Goal: Task Accomplishment & Management: Manage account settings

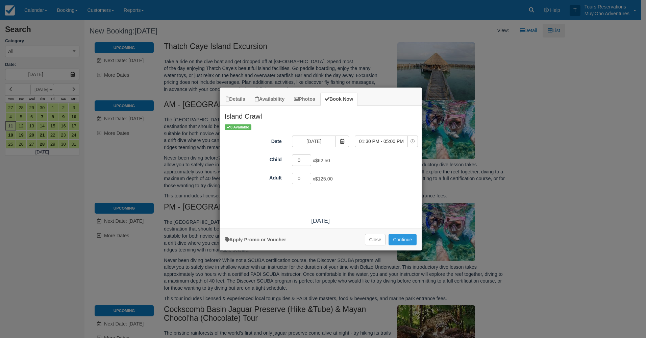
scroll to position [715, 0]
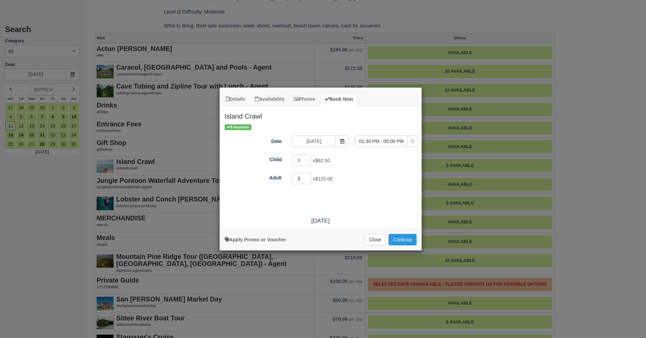
click at [306, 176] on input "1" at bounding box center [302, 178] width 20 height 11
click at [308, 176] on input "2" at bounding box center [302, 178] width 20 height 11
type input "3"
click at [308, 177] on input "3" at bounding box center [302, 178] width 20 height 11
click at [387, 142] on span "01:30 PM - 05:00 PM" at bounding box center [381, 141] width 52 height 7
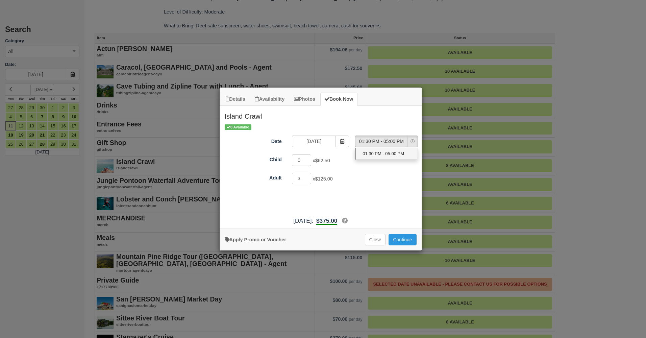
click at [385, 153] on span "01:30 PM - 05:00 PM" at bounding box center [384, 154] width 42 height 6
select select "0"
type input "2"
click at [308, 180] on input "2" at bounding box center [302, 178] width 20 height 11
click at [401, 240] on button "Continue" at bounding box center [403, 239] width 28 height 11
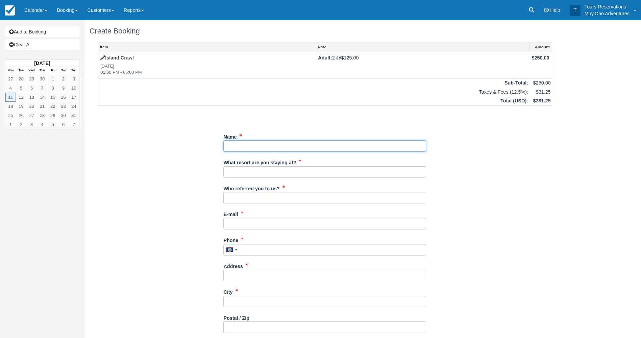
click at [339, 145] on input "Name" at bounding box center [324, 145] width 203 height 11
paste input "[PERSON_NAME]"
type input "[PERSON_NAME]"
click at [365, 173] on input "What resort are you staying at?" at bounding box center [324, 171] width 203 height 11
click at [282, 179] on div "What resort are you staying at? Hopkins Bay" at bounding box center [324, 170] width 203 height 26
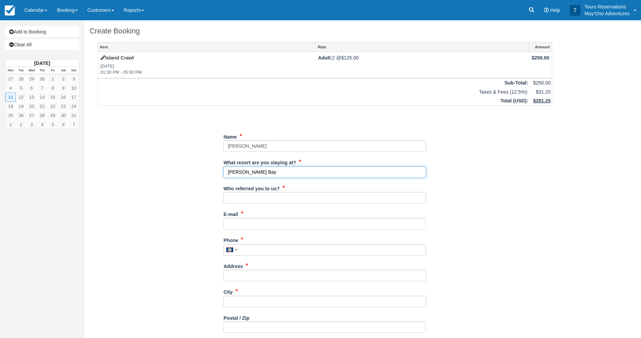
drag, startPoint x: 284, startPoint y: 176, endPoint x: 191, endPoint y: 173, distance: 93.0
click at [191, 173] on div "Item Rate Amount Island Crawl Mon May 11, 2026 01:30 PM - 05:00 PM Adult: 2 @ $…" at bounding box center [325, 245] width 471 height 407
type input "Thatch Caye"
click at [269, 201] on input "Who referred you to us?" at bounding box center [324, 197] width 203 height 11
type input "[PERSON_NAME]"
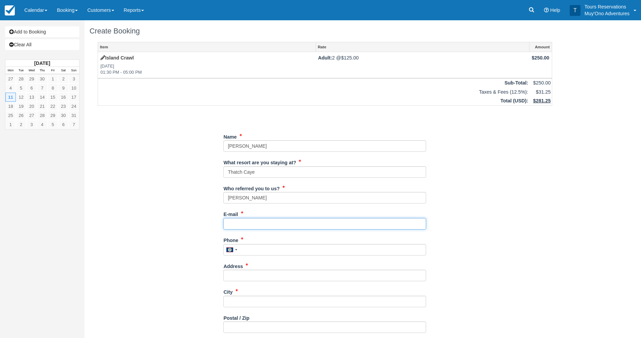
click at [258, 224] on input "E-mail" at bounding box center [324, 223] width 203 height 11
paste input "Jackson Curbow <curbowjt@gmail.com>"
drag, startPoint x: 268, startPoint y: 222, endPoint x: 211, endPoint y: 222, distance: 56.8
click at [211, 222] on div "Item Rate Amount Island Crawl Mon May 11, 2026 01:30 PM - 05:00 PM Adult: 2 @ $…" at bounding box center [325, 245] width 471 height 407
click at [285, 224] on input "curbowjt@gmail.com>" at bounding box center [324, 223] width 203 height 11
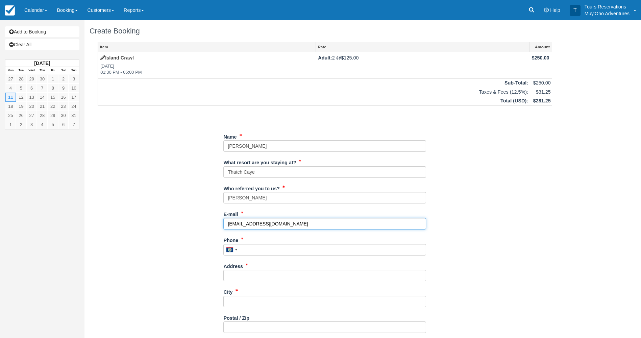
type input "[EMAIL_ADDRESS][DOMAIN_NAME]"
drag, startPoint x: 286, startPoint y: 226, endPoint x: 212, endPoint y: 224, distance: 74.0
click at [212, 224] on div "Item Rate Amount Island Crawl Mon May 11, 2026 01:30 PM - 05:00 PM Adult: 2 @ $…" at bounding box center [325, 245] width 471 height 407
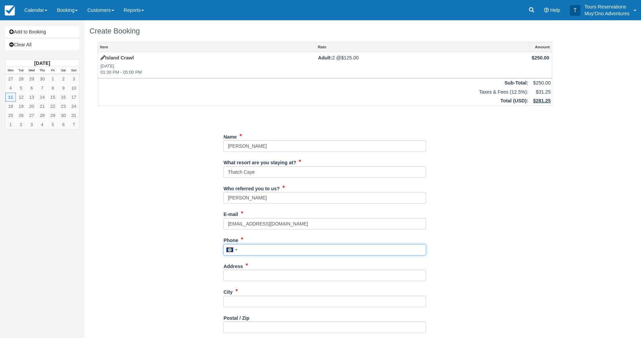
click at [251, 251] on input "Phone" at bounding box center [324, 249] width 203 height 11
paste input "913.207.8221"
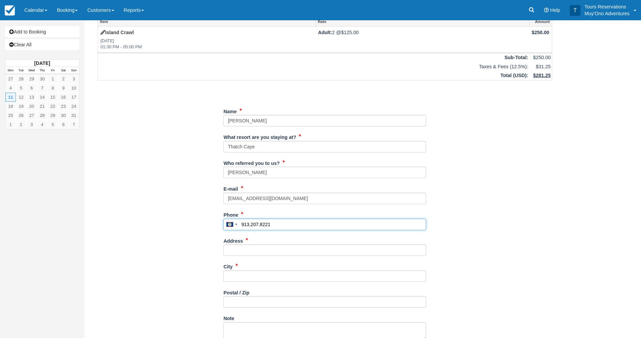
scroll to position [68, 0]
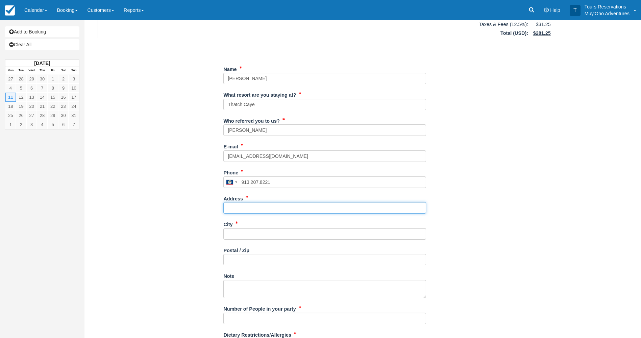
type input "9132078221"
click at [238, 205] on input "Address" at bounding box center [324, 207] width 203 height 11
click at [284, 210] on input "Address" at bounding box center [324, 207] width 203 height 11
paste input "[STREET_ADDRESS]"
type input "[STREET_ADDRESS]"
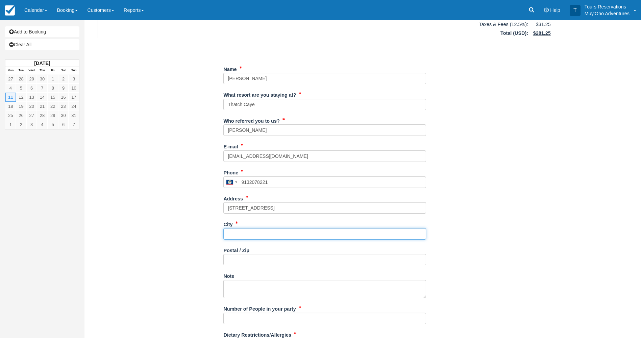
click at [267, 229] on input "City" at bounding box center [324, 233] width 203 height 11
type input "Olathe"
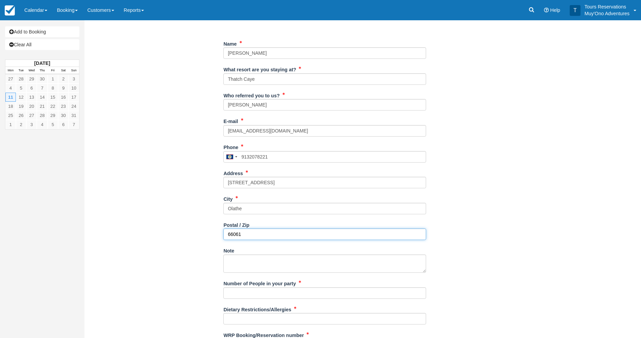
scroll to position [127, 0]
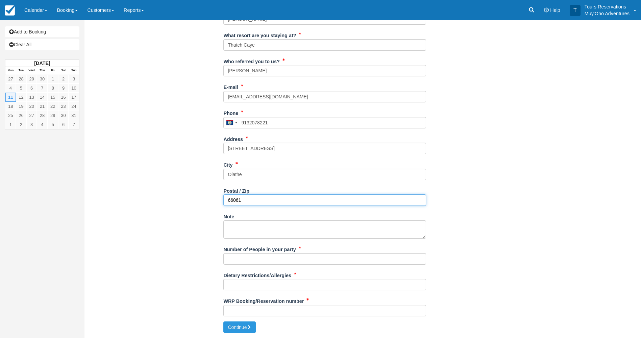
type input "66061"
click at [303, 260] on input "Number of People in your party" at bounding box center [324, 258] width 203 height 11
click at [304, 260] on input "2PX" at bounding box center [324, 258] width 203 height 11
type input "2PX"
click at [386, 277] on div "Dietary Restrictions/Allergies" at bounding box center [324, 280] width 203 height 21
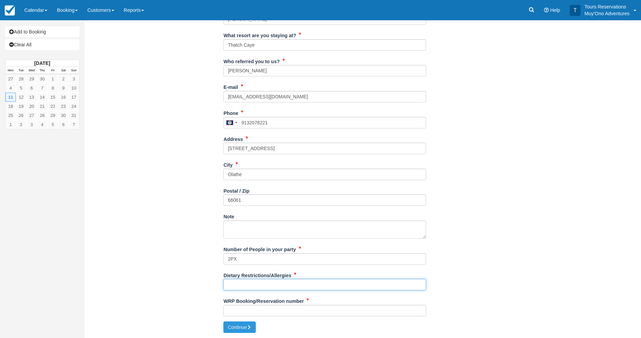
click at [385, 282] on input "Dietary Restrictions/Allergies" at bounding box center [324, 284] width 203 height 11
type input "N/A"
click at [360, 314] on input "WRP Booking/Reservation number" at bounding box center [324, 310] width 203 height 11
paste input "48358279"
type input "48358279"
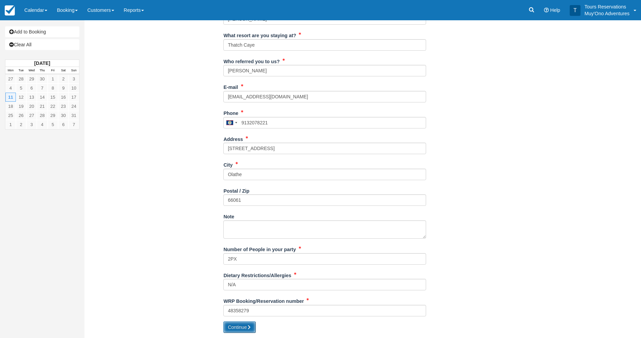
click at [235, 323] on button "Continue" at bounding box center [239, 326] width 32 height 11
type input "+5019132078221"
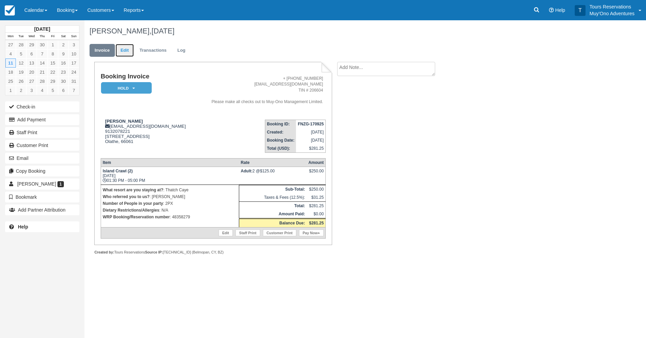
click at [125, 51] on link "Edit" at bounding box center [125, 50] width 18 height 13
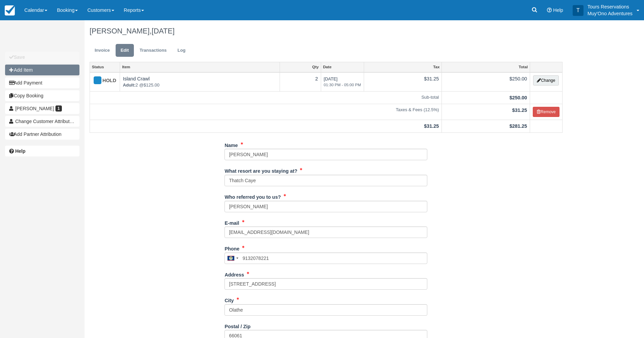
click at [27, 69] on button "Add Item" at bounding box center [42, 70] width 74 height 11
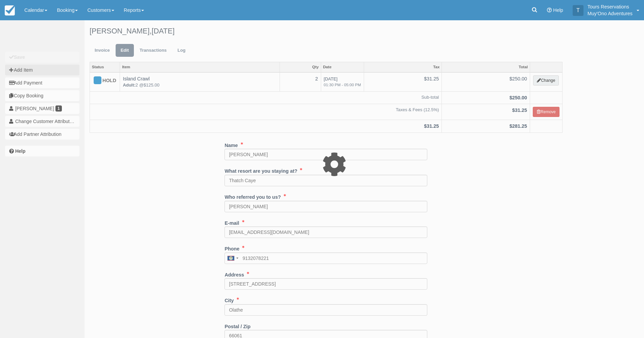
type input "0.00"
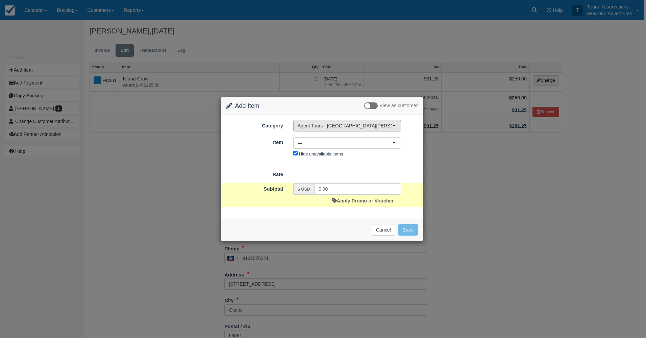
click at [368, 131] on button "Agent Tours - [GEOGRAPHIC_DATA][PERSON_NAME] Caulker/[GEOGRAPHIC_DATA] City Tou…" at bounding box center [347, 125] width 108 height 11
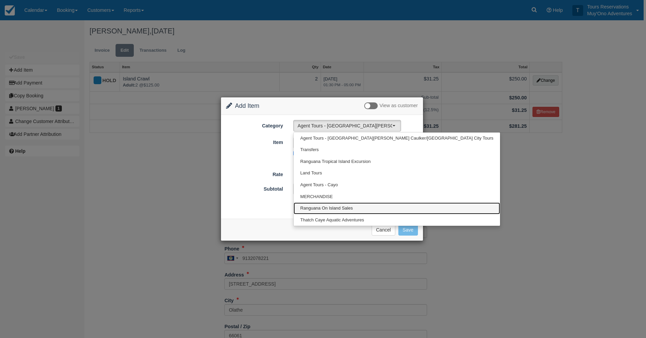
click at [358, 209] on link "Ranguana On Island Sales" at bounding box center [397, 208] width 206 height 12
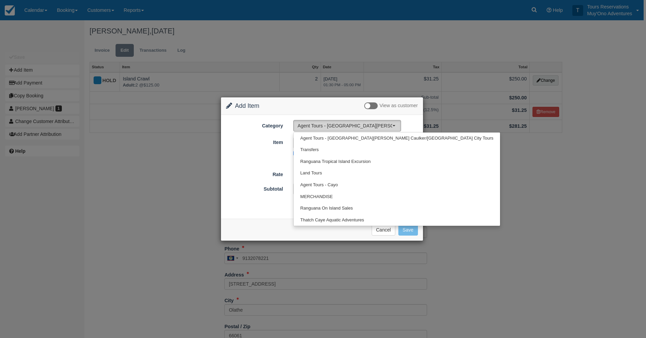
select select "23"
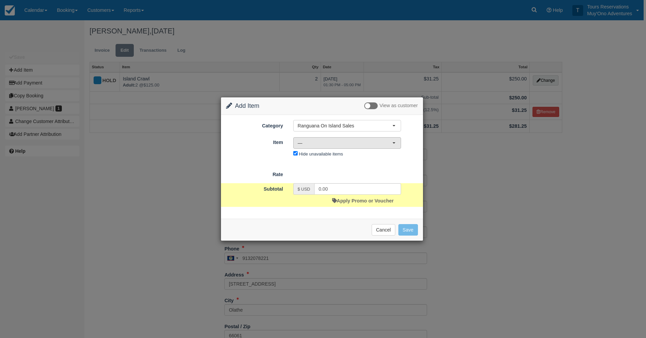
click at [318, 144] on span "—" at bounding box center [345, 143] width 95 height 7
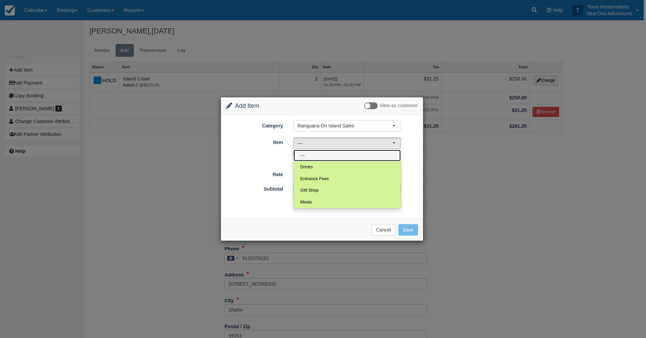
click at [312, 151] on link "—" at bounding box center [347, 156] width 107 height 12
select select "0"
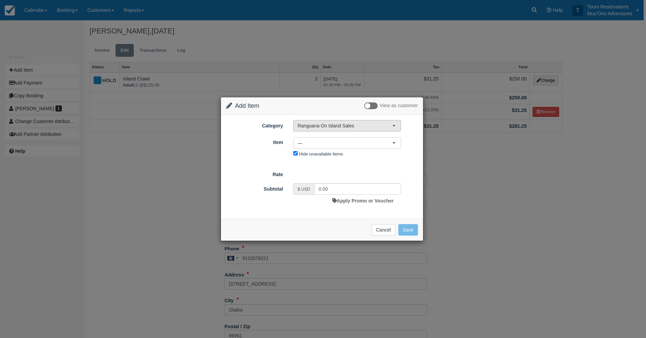
click at [319, 128] on span "Ranguana On Island Sales" at bounding box center [345, 125] width 95 height 7
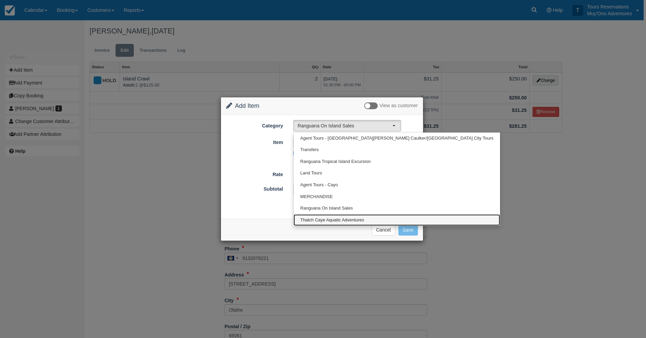
click at [323, 218] on span "Thatch Caye Aquatic Adventures" at bounding box center [332, 220] width 64 height 6
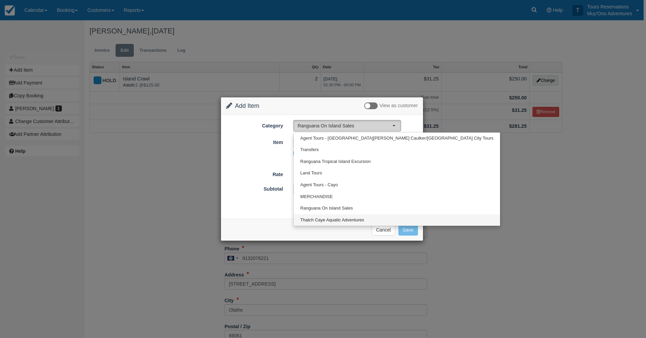
select select "64"
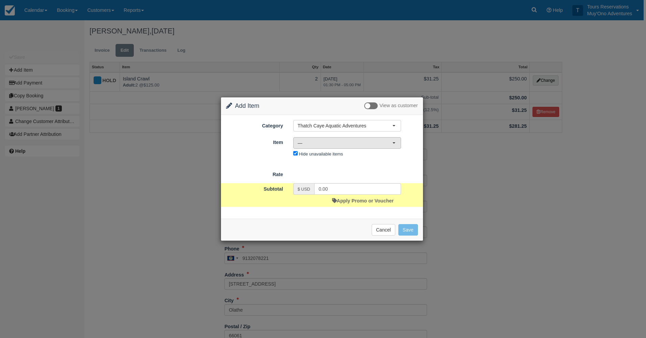
click at [323, 146] on button "—" at bounding box center [347, 142] width 108 height 11
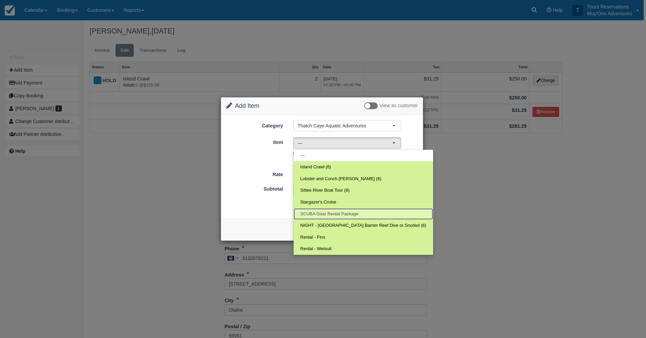
click at [338, 216] on span "SCUBA Gear Rental Package" at bounding box center [329, 214] width 58 height 6
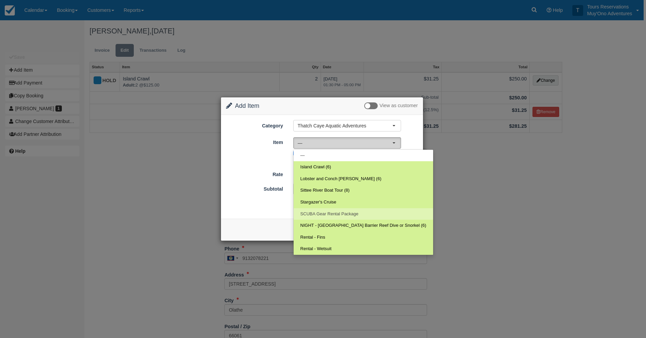
select select "58"
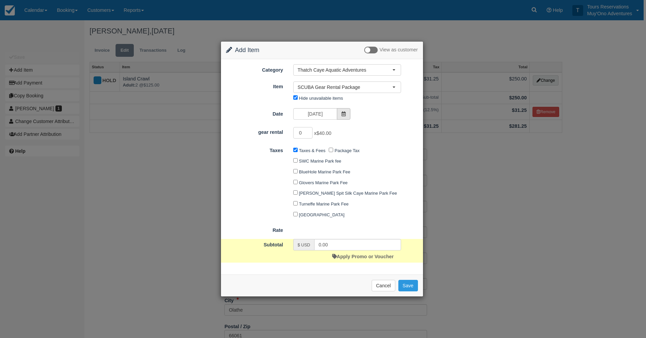
click at [347, 114] on span at bounding box center [344, 113] width 14 height 11
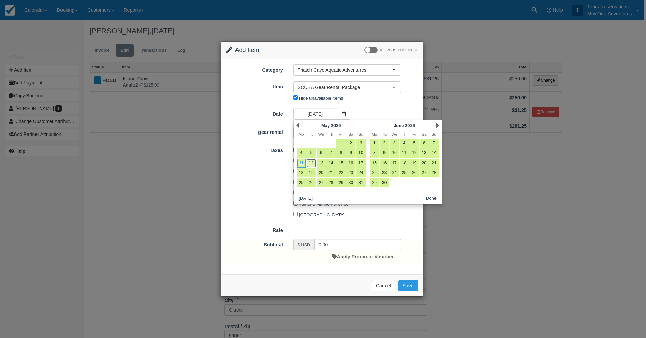
click at [312, 162] on link "12" at bounding box center [311, 163] width 9 height 9
type input "05/12/26"
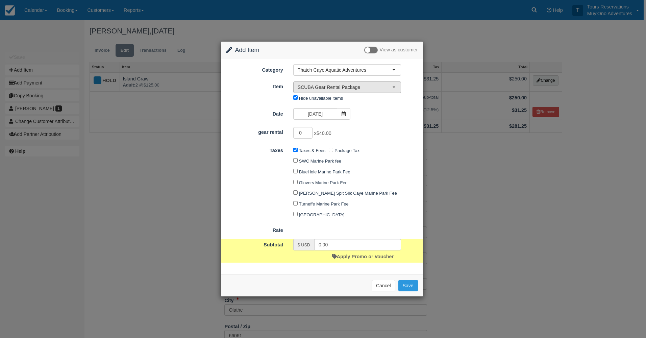
click at [338, 88] on span "SCUBA Gear Rental Package" at bounding box center [345, 87] width 95 height 7
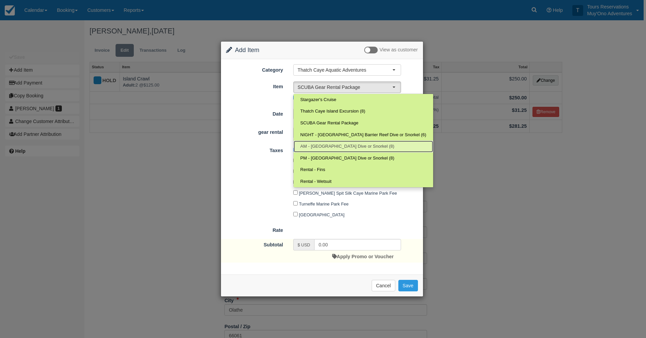
click at [341, 142] on link "AM - Belize Barrier Reef Dive or Snorkel (8)" at bounding box center [364, 147] width 140 height 12
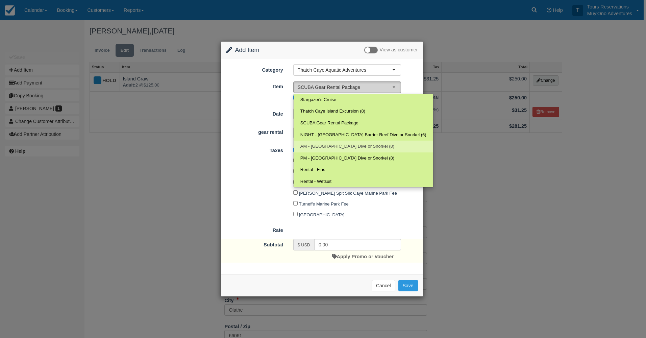
select select "294"
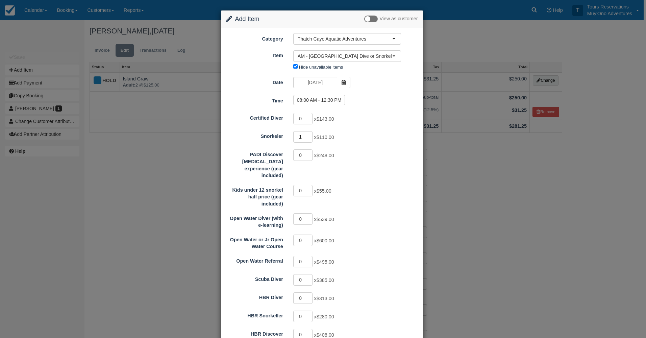
click at [308, 136] on input "1" at bounding box center [303, 136] width 20 height 11
type input "2"
click at [308, 136] on input "2" at bounding box center [303, 136] width 20 height 11
type input "220.00"
click at [322, 99] on label "08:00 AM - 12:30 PM" at bounding box center [319, 100] width 52 height 10
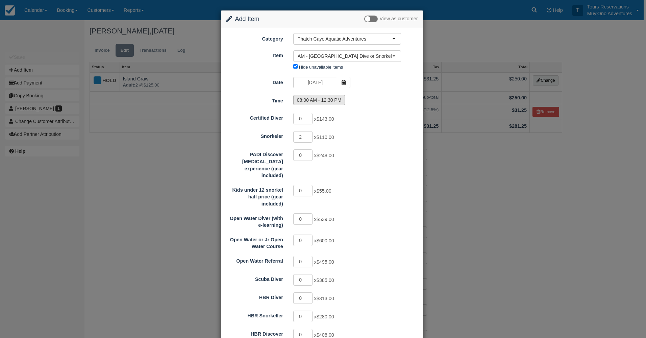
radio input "true"
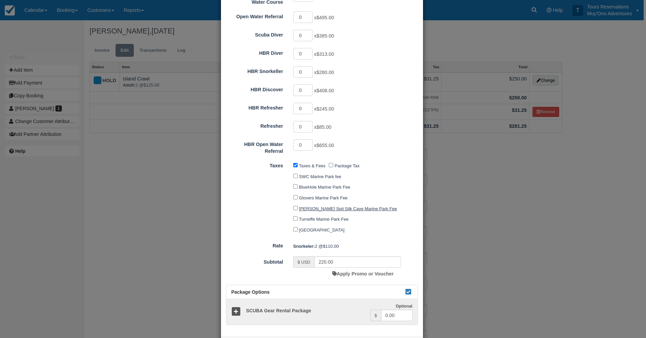
scroll to position [268, 0]
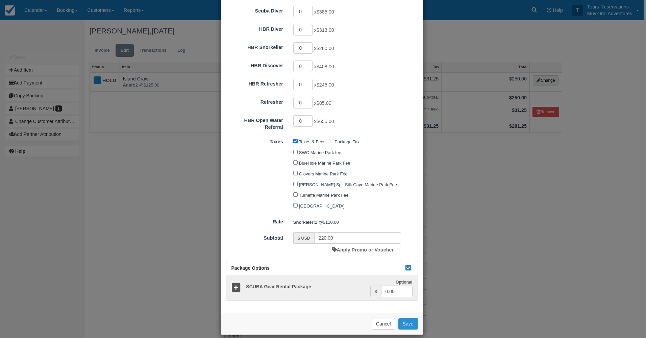
click at [407, 318] on button "Save" at bounding box center [408, 323] width 20 height 11
checkbox input "false"
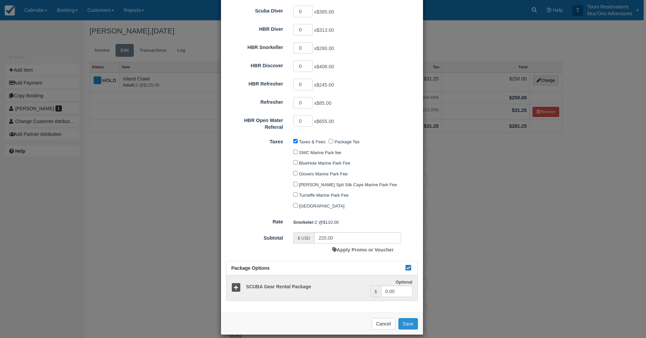
checkbox input "false"
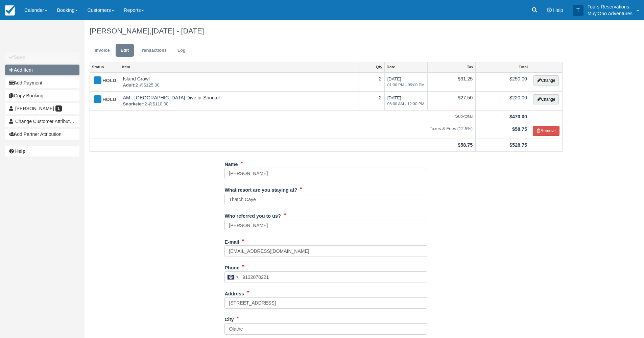
click at [48, 66] on button "Add Item" at bounding box center [42, 70] width 74 height 11
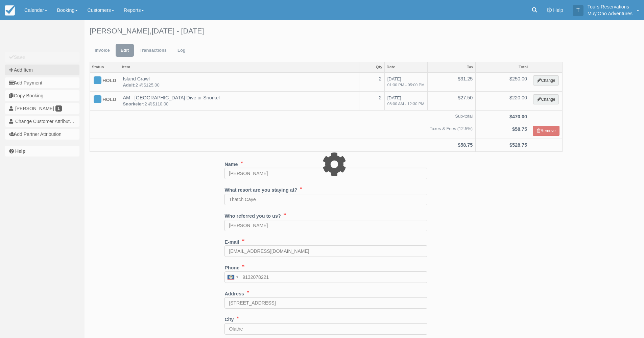
type input "0.00"
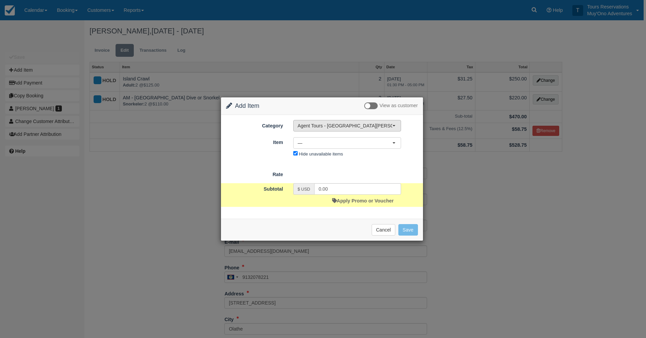
click at [341, 125] on span "Agent Tours - [GEOGRAPHIC_DATA][PERSON_NAME] Caulker/[GEOGRAPHIC_DATA] City Tou…" at bounding box center [345, 125] width 95 height 7
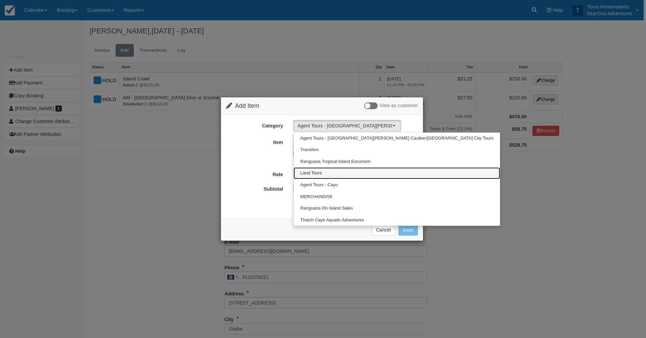
click at [330, 176] on link "Land Tours" at bounding box center [397, 173] width 206 height 12
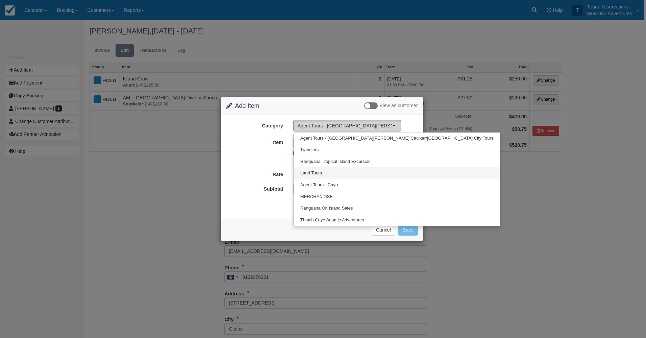
select select "15"
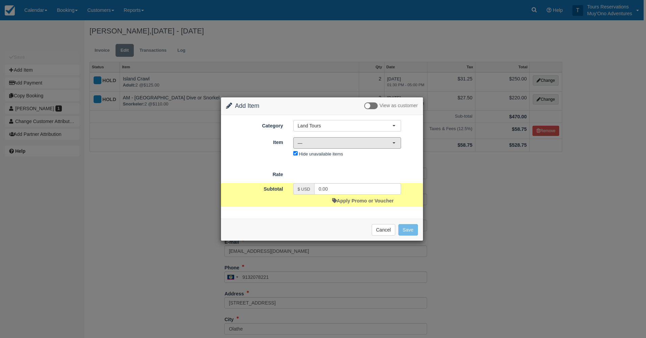
click at [317, 147] on button "—" at bounding box center [347, 142] width 108 height 11
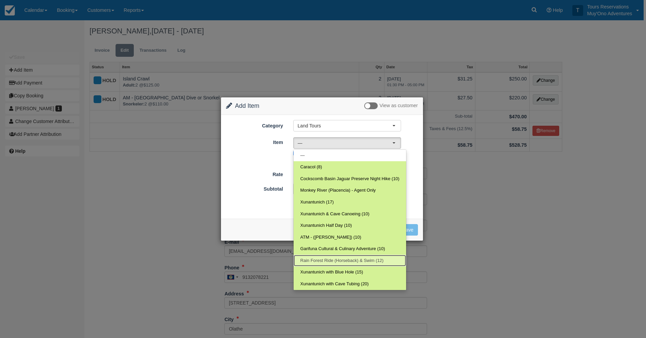
click at [334, 259] on span "Rain Forest Ride (Horseback) & Swim (12)" at bounding box center [341, 261] width 83 height 6
select select "39"
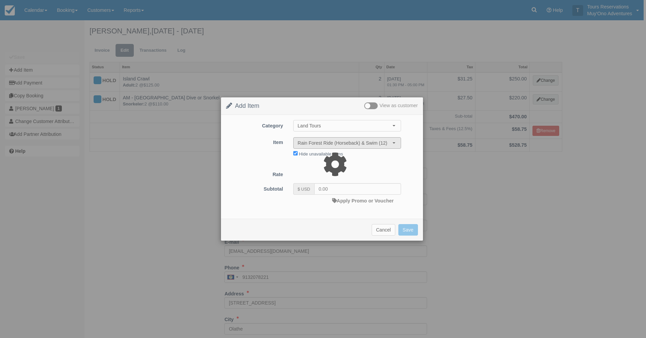
type input "235.00"
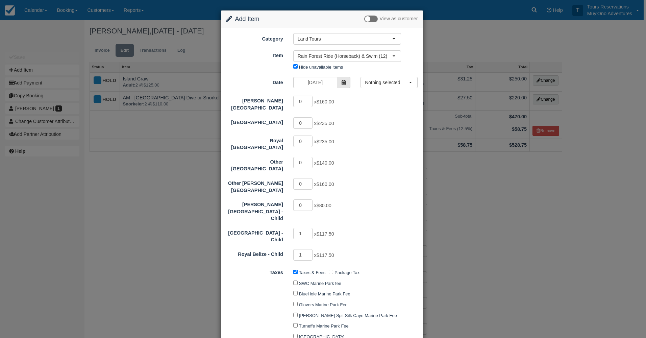
click at [343, 87] on span at bounding box center [344, 82] width 14 height 11
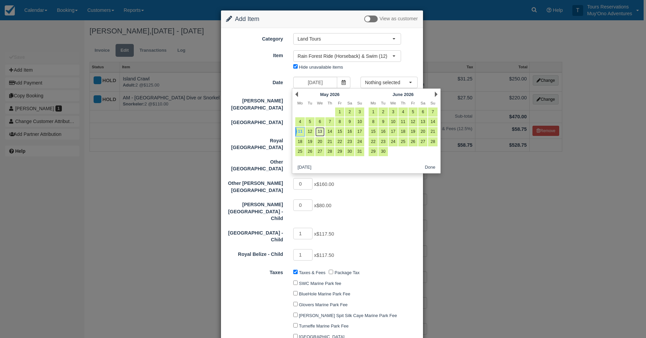
click at [317, 132] on link "13" at bounding box center [319, 131] width 9 height 9
type input "05/13/26"
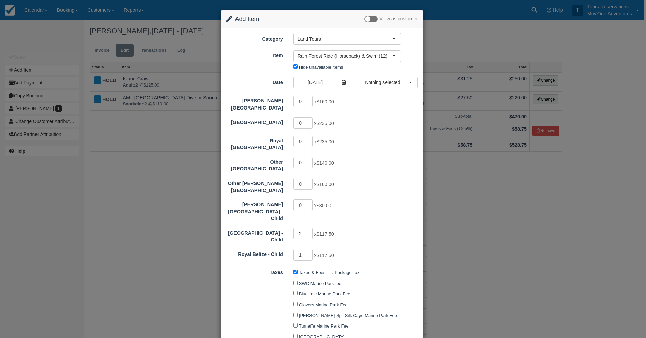
click at [308, 228] on input "2" at bounding box center [303, 233] width 20 height 11
click at [309, 228] on input "1" at bounding box center [303, 233] width 20 height 11
type input "0"
click at [309, 228] on input "0" at bounding box center [303, 233] width 20 height 11
type input "117.50"
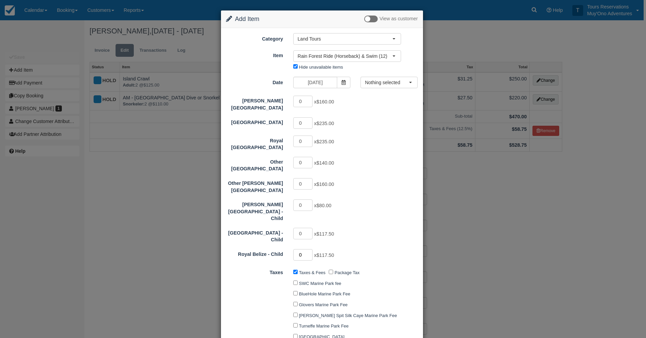
type input "0"
click at [311, 249] on input "0" at bounding box center [303, 254] width 20 height 11
click at [310, 249] on input "0" at bounding box center [303, 254] width 20 height 11
type input "0.00"
click at [308, 118] on input "1" at bounding box center [303, 122] width 20 height 11
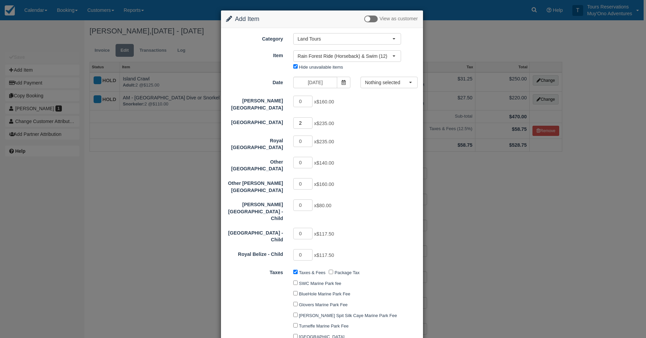
type input "2"
click at [308, 118] on input "2" at bounding box center [303, 122] width 20 height 11
type input "470.00"
click at [389, 87] on button "Nothing selected" at bounding box center [389, 82] width 57 height 11
click at [387, 95] on span "08:00 AM - 12:30 PM" at bounding box center [387, 95] width 41 height 6
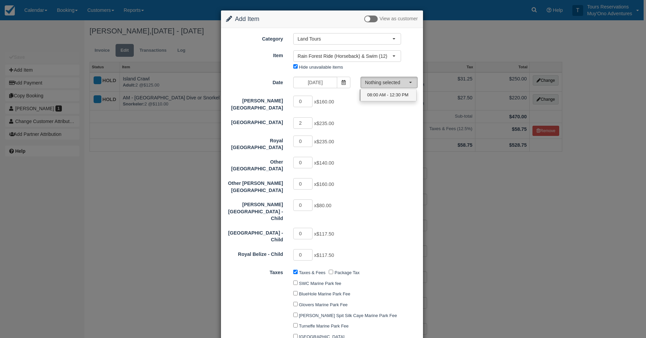
select select "0"
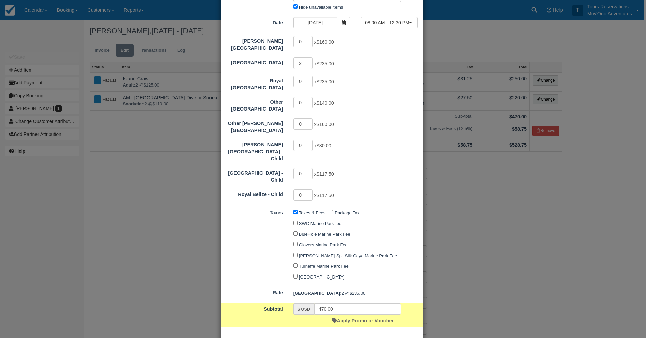
scroll to position [80, 0]
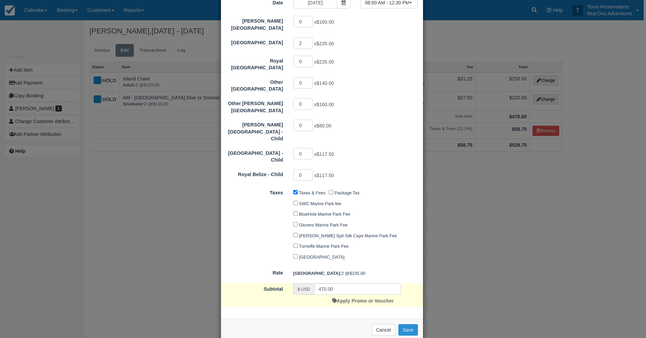
click at [409, 324] on button "Save" at bounding box center [408, 329] width 20 height 11
checkbox input "false"
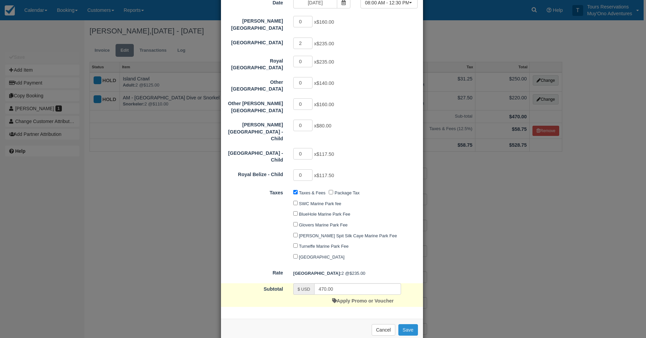
checkbox input "false"
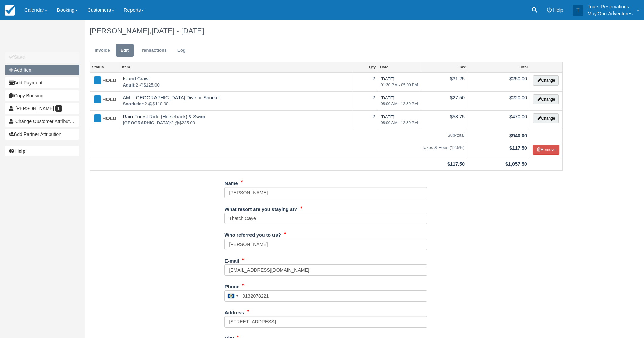
click at [50, 66] on button "Add Item" at bounding box center [42, 70] width 74 height 11
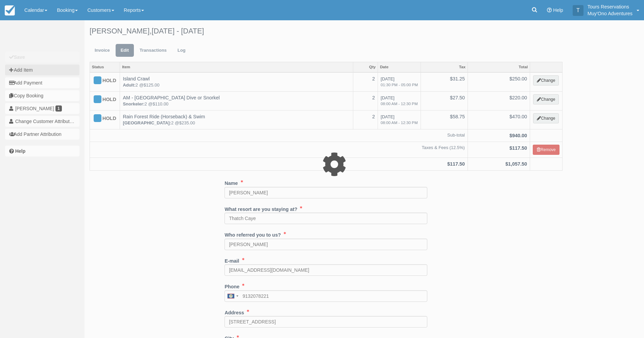
type input "0.00"
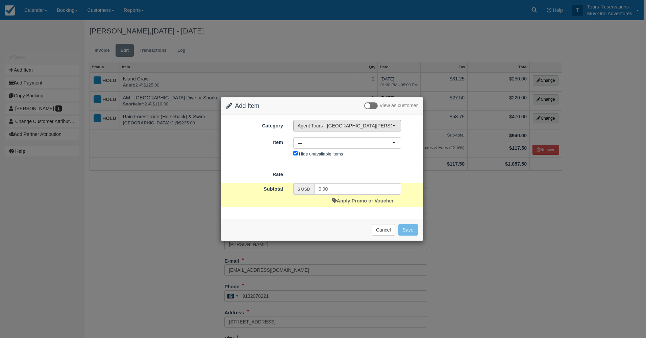
click at [331, 126] on span "Agent Tours - [GEOGRAPHIC_DATA][PERSON_NAME] Caulker/[GEOGRAPHIC_DATA] City Tou…" at bounding box center [345, 125] width 95 height 7
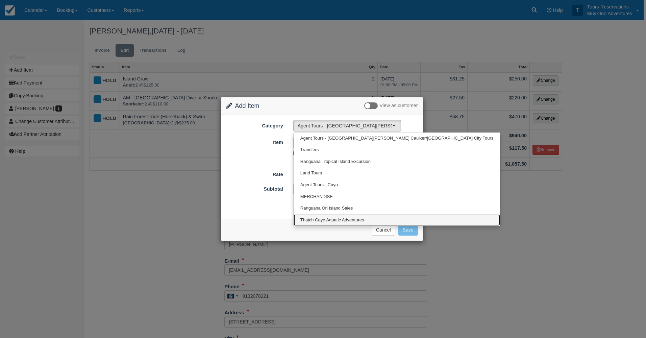
click at [332, 216] on link "Thatch Caye Aquatic Adventures" at bounding box center [397, 220] width 206 height 12
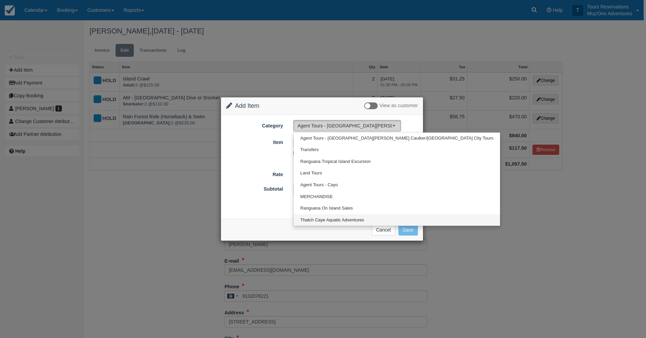
select select "64"
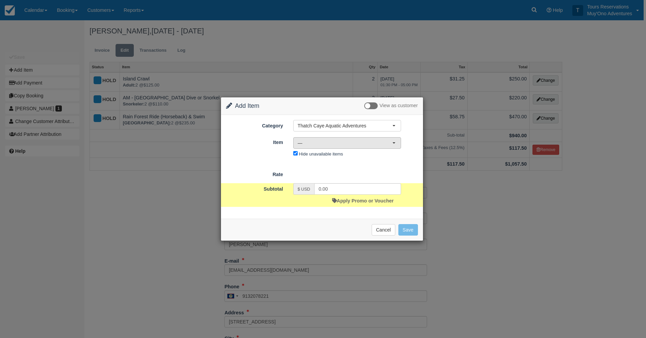
click at [317, 146] on button "—" at bounding box center [347, 142] width 108 height 11
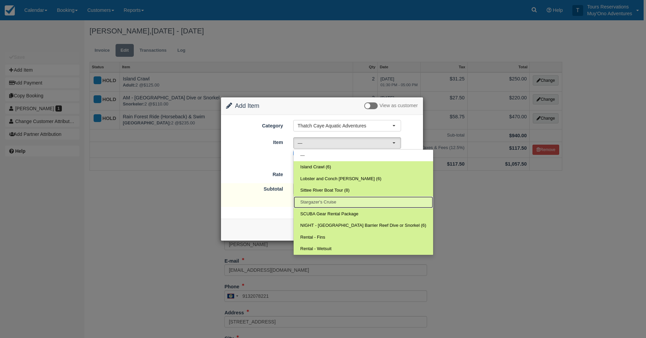
click at [325, 203] on span "Stargazer's Cruise" at bounding box center [318, 202] width 36 height 6
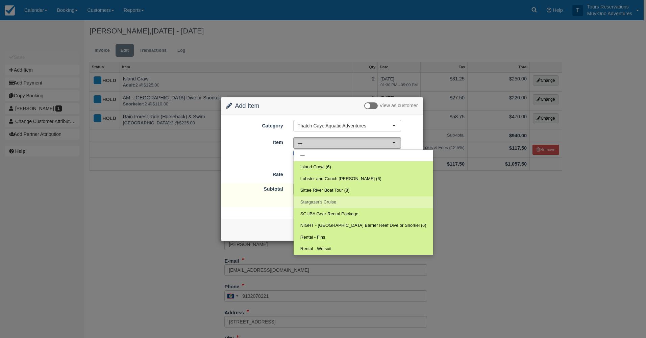
select select "308"
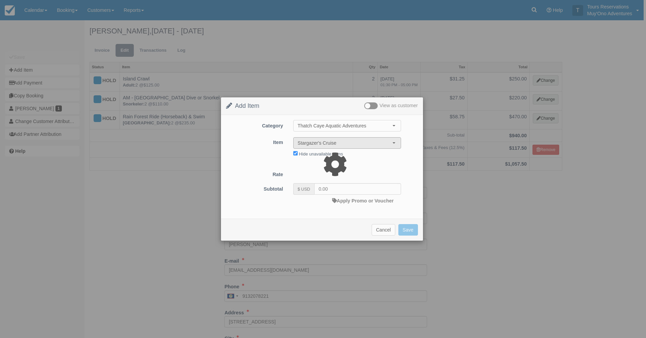
type input "270.00"
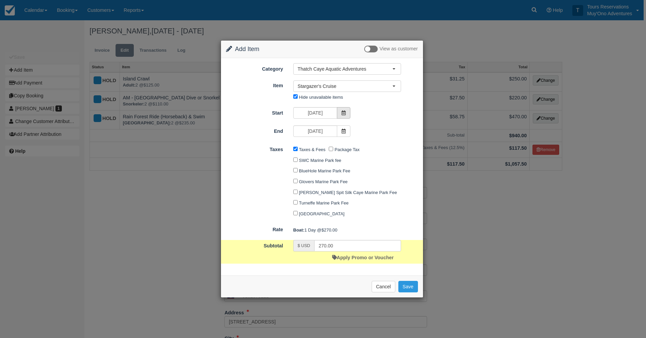
click at [343, 114] on icon at bounding box center [343, 113] width 5 height 5
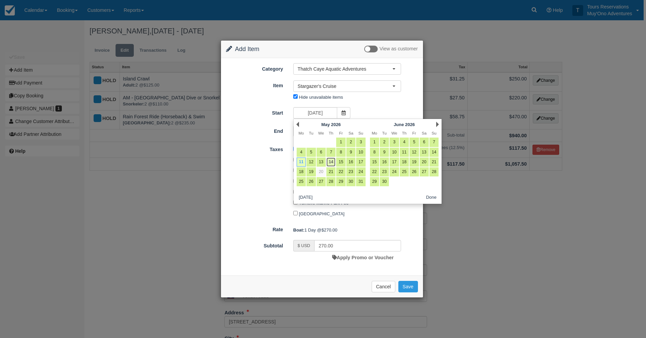
click at [333, 161] on link "14" at bounding box center [330, 161] width 9 height 9
type input "[DATE]"
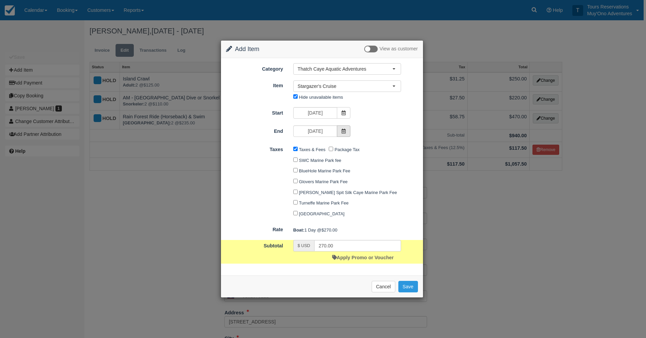
click at [344, 130] on icon at bounding box center [343, 131] width 5 height 5
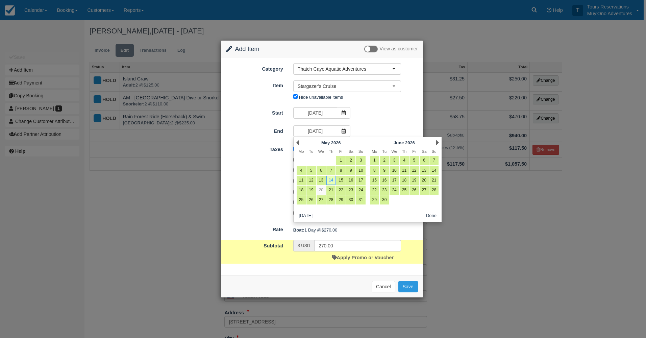
click at [380, 132] on div "End [DATE]" at bounding box center [322, 131] width 202 height 13
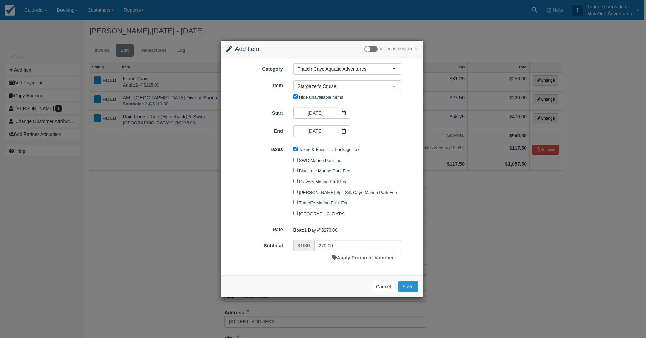
click at [408, 291] on button "Save" at bounding box center [408, 286] width 20 height 11
checkbox input "false"
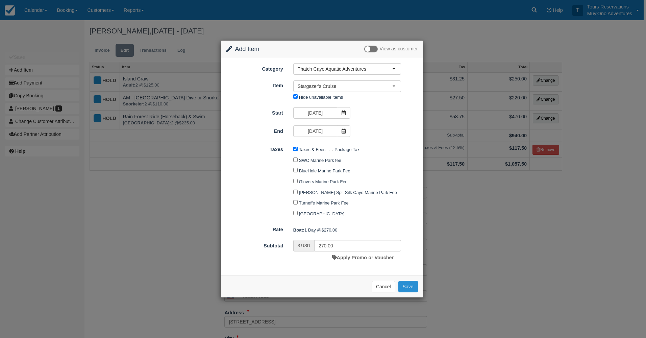
checkbox input "false"
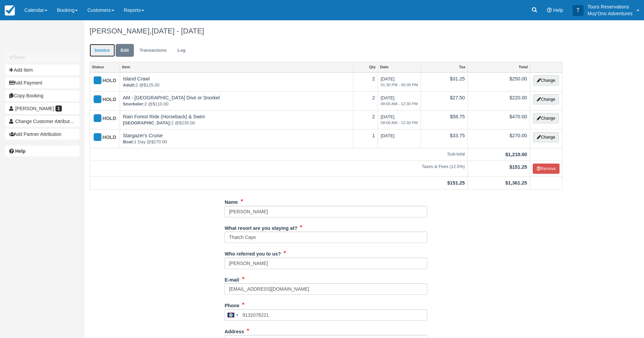
click at [104, 55] on link "Invoice" at bounding box center [102, 50] width 25 height 13
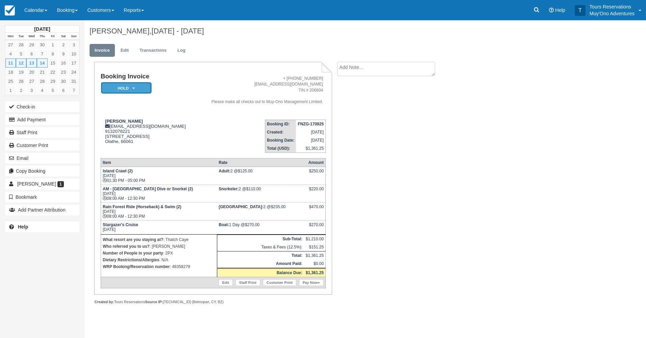
click at [112, 84] on em "HOLD" at bounding box center [126, 88] width 51 height 12
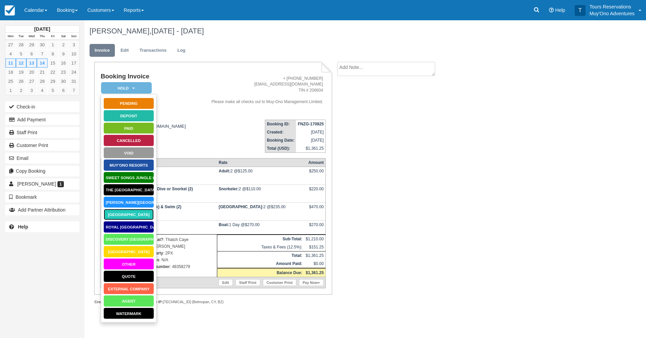
click at [128, 210] on link "[GEOGRAPHIC_DATA]" at bounding box center [128, 215] width 51 height 12
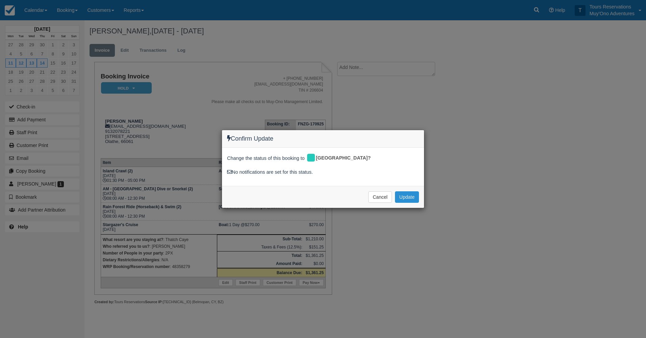
click at [411, 195] on button "Update" at bounding box center [407, 196] width 24 height 11
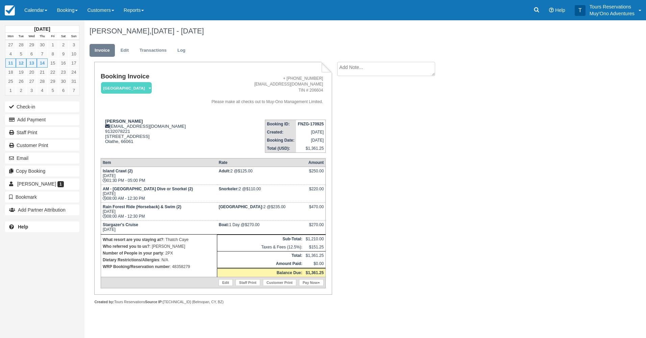
click at [317, 126] on strong "FNZG-170925" at bounding box center [311, 124] width 26 height 5
copy tbody "FNZG-170925"
